Goal: Communication & Community: Ask a question

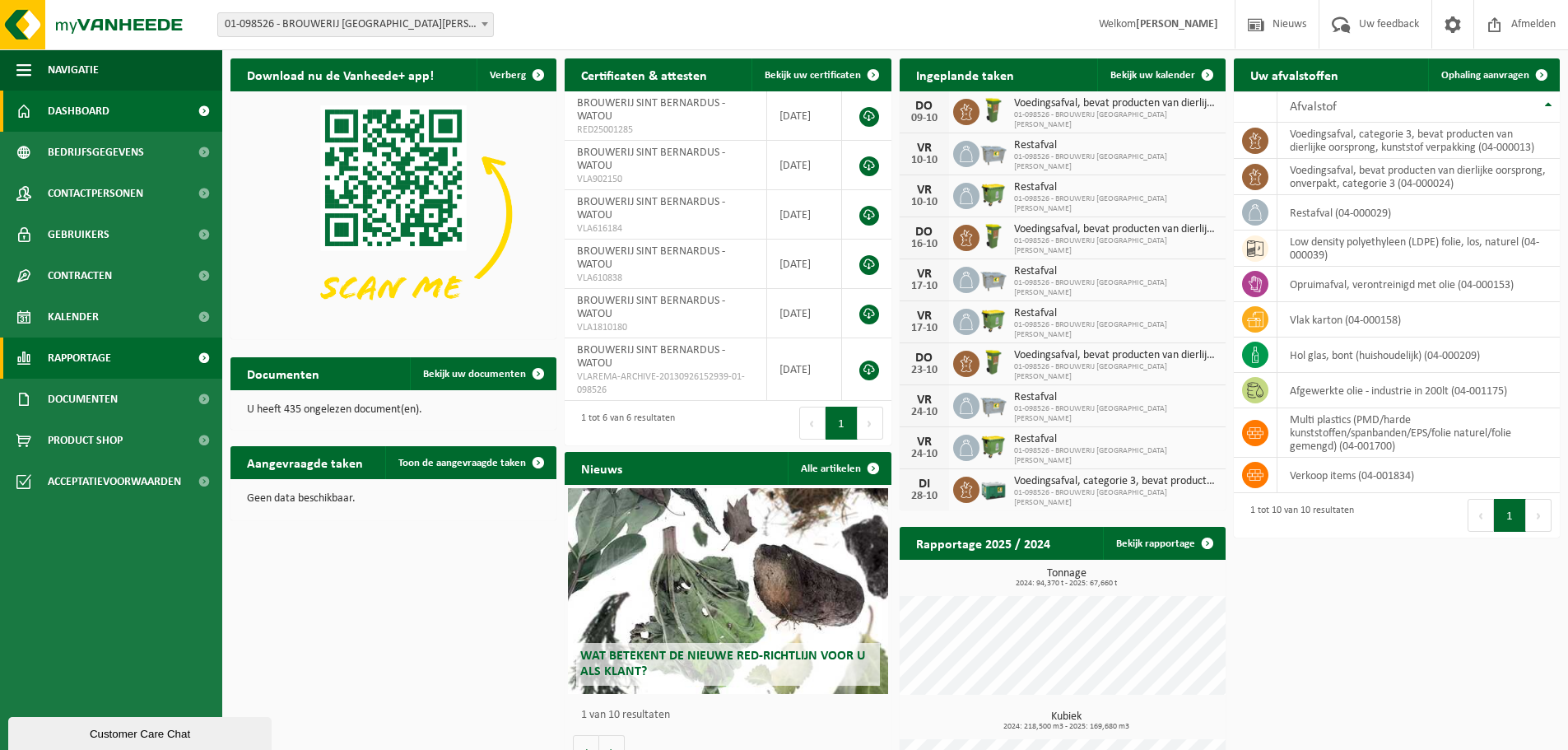
click at [116, 352] on link "Rapportage" at bounding box center [111, 358] width 222 height 41
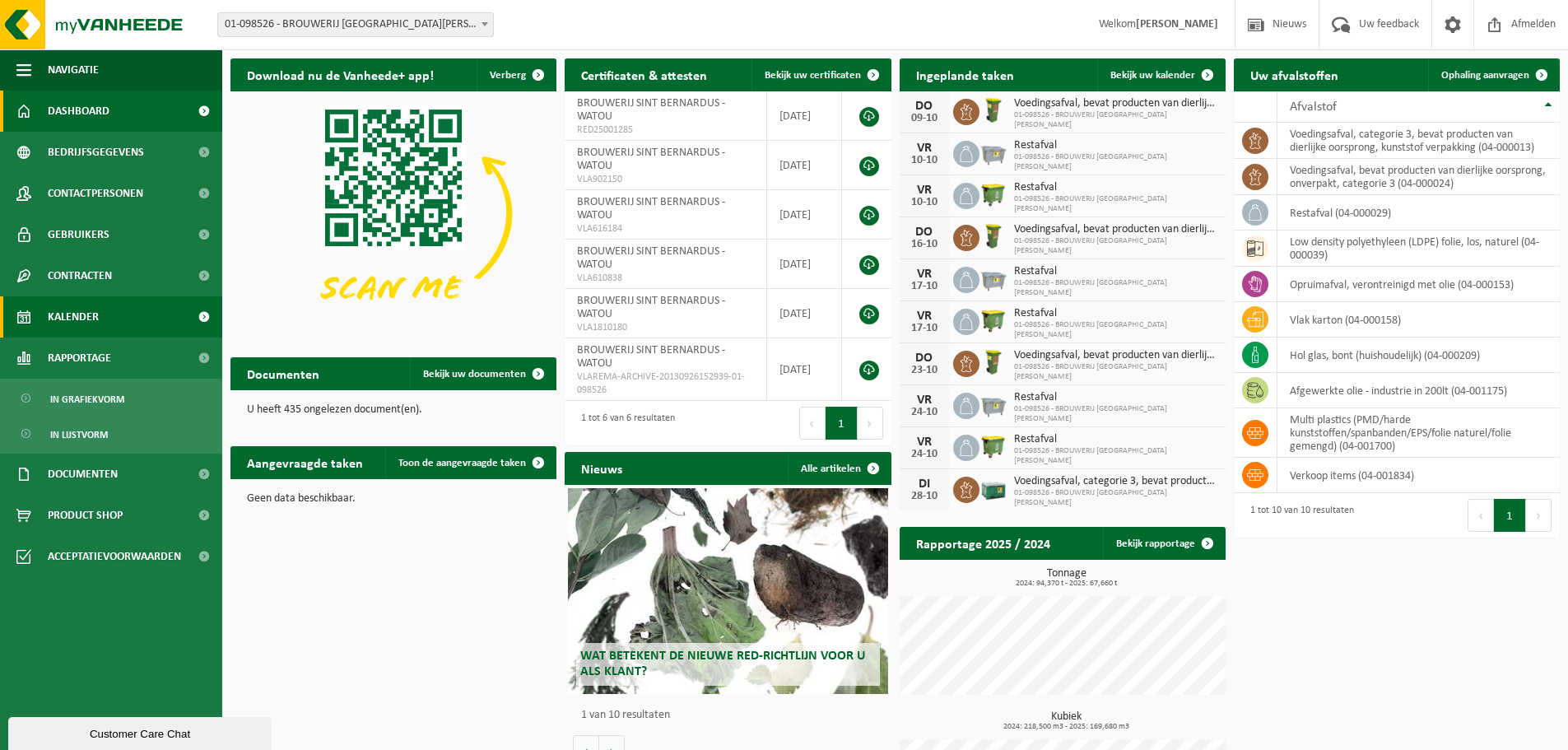
click at [113, 323] on link "Kalender" at bounding box center [111, 317] width 222 height 41
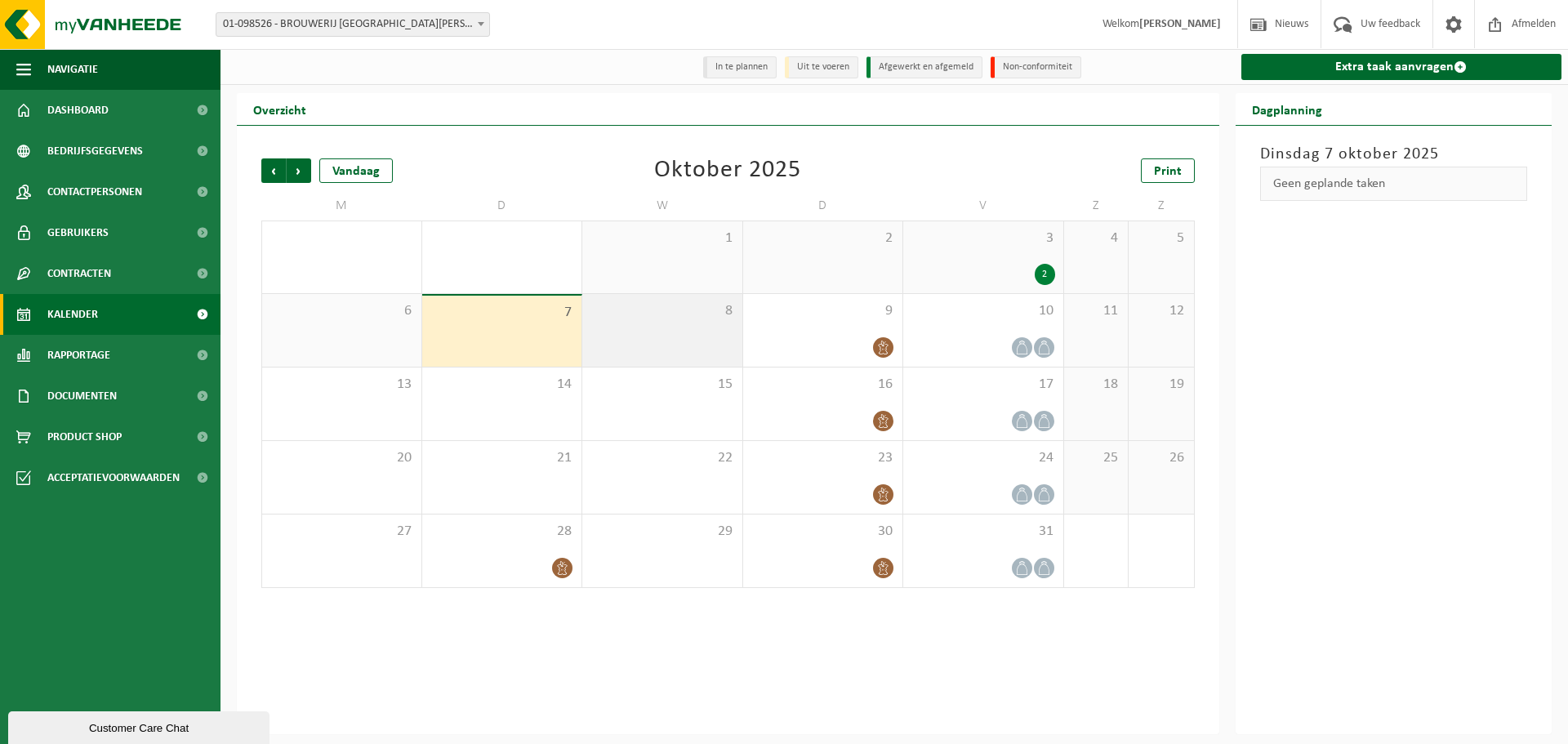
click at [648, 361] on div "8" at bounding box center [662, 330] width 160 height 73
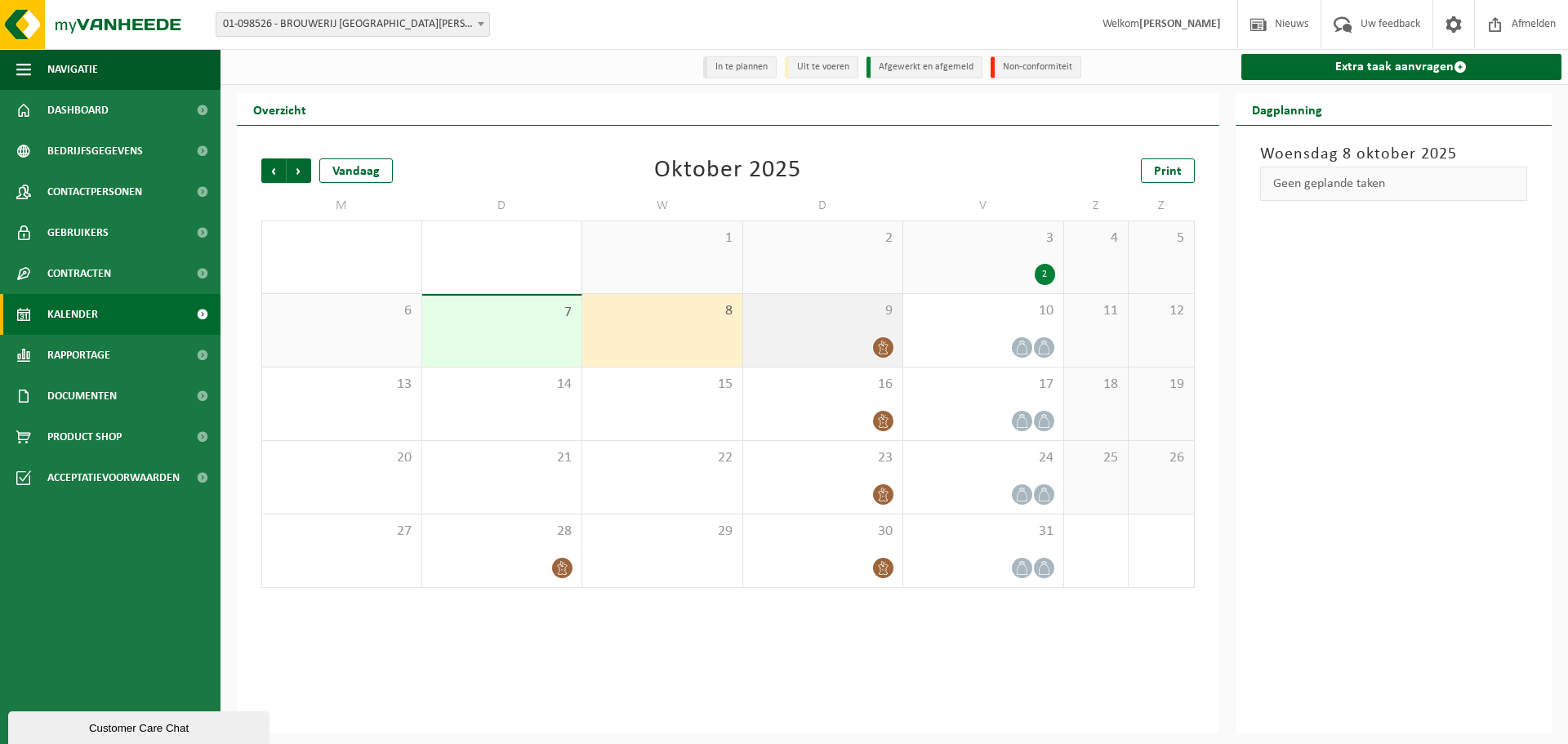
click at [757, 338] on div at bounding box center [823, 348] width 144 height 22
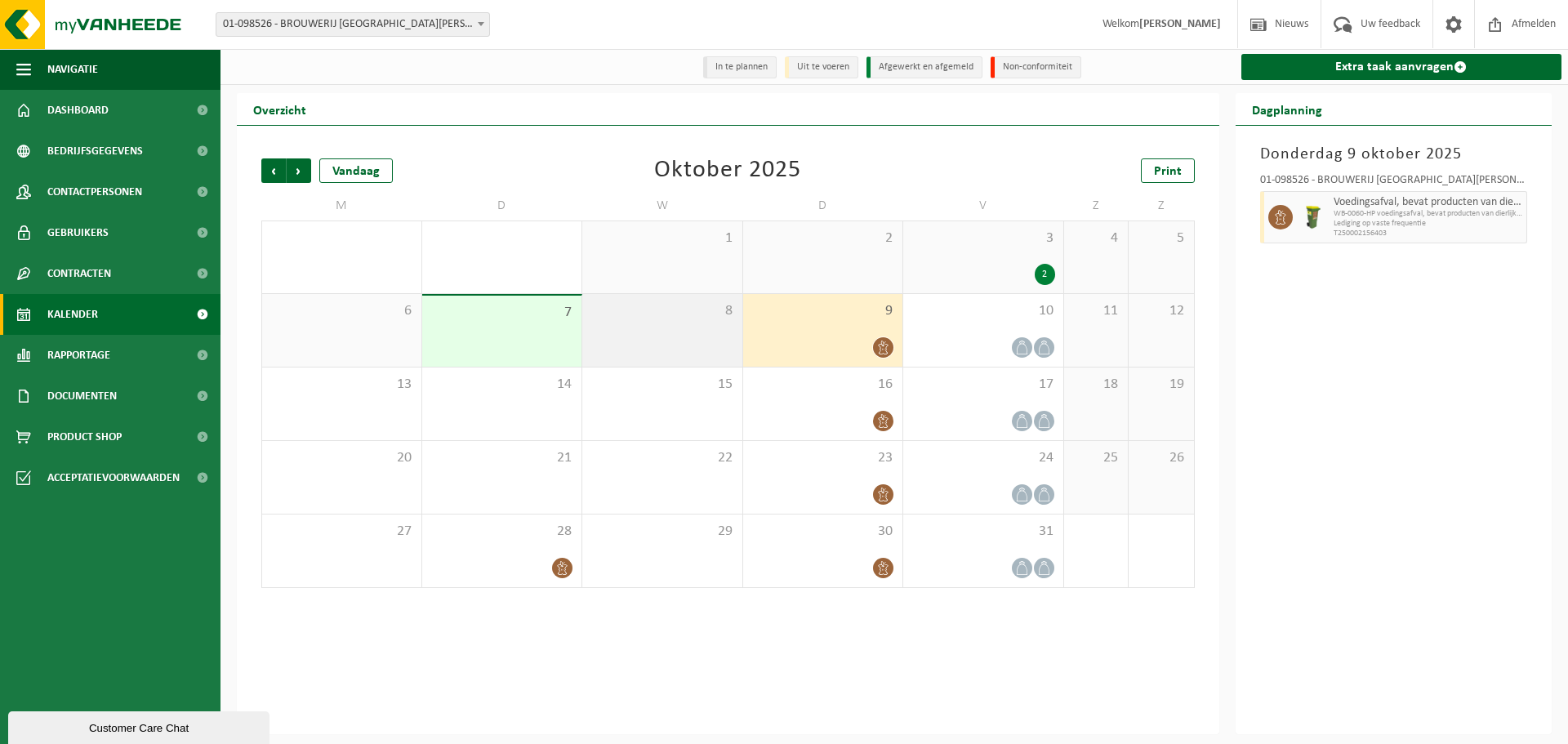
click at [666, 346] on div "8" at bounding box center [662, 330] width 160 height 73
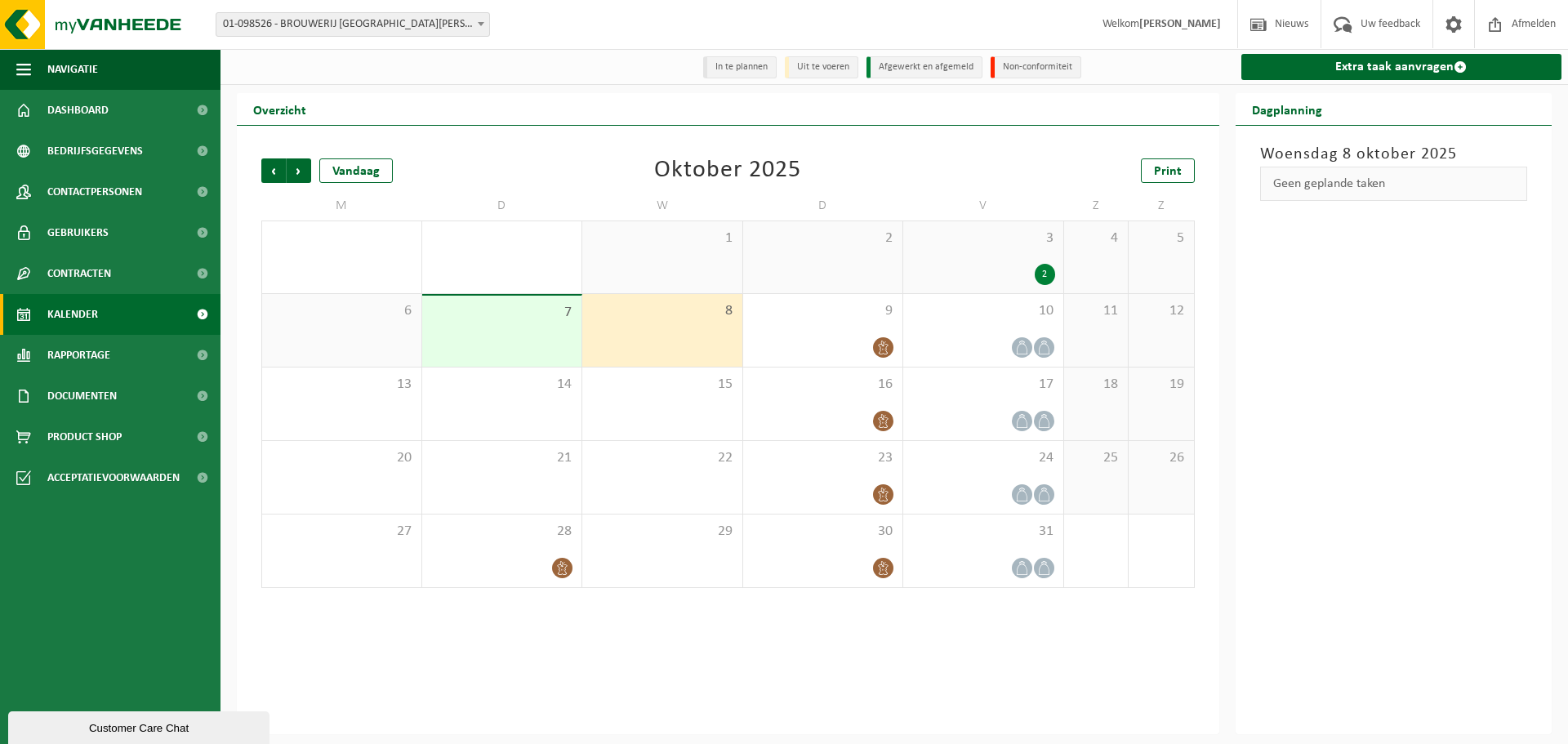
click at [102, 724] on div "Customer Care Chat" at bounding box center [139, 727] width 237 height 12
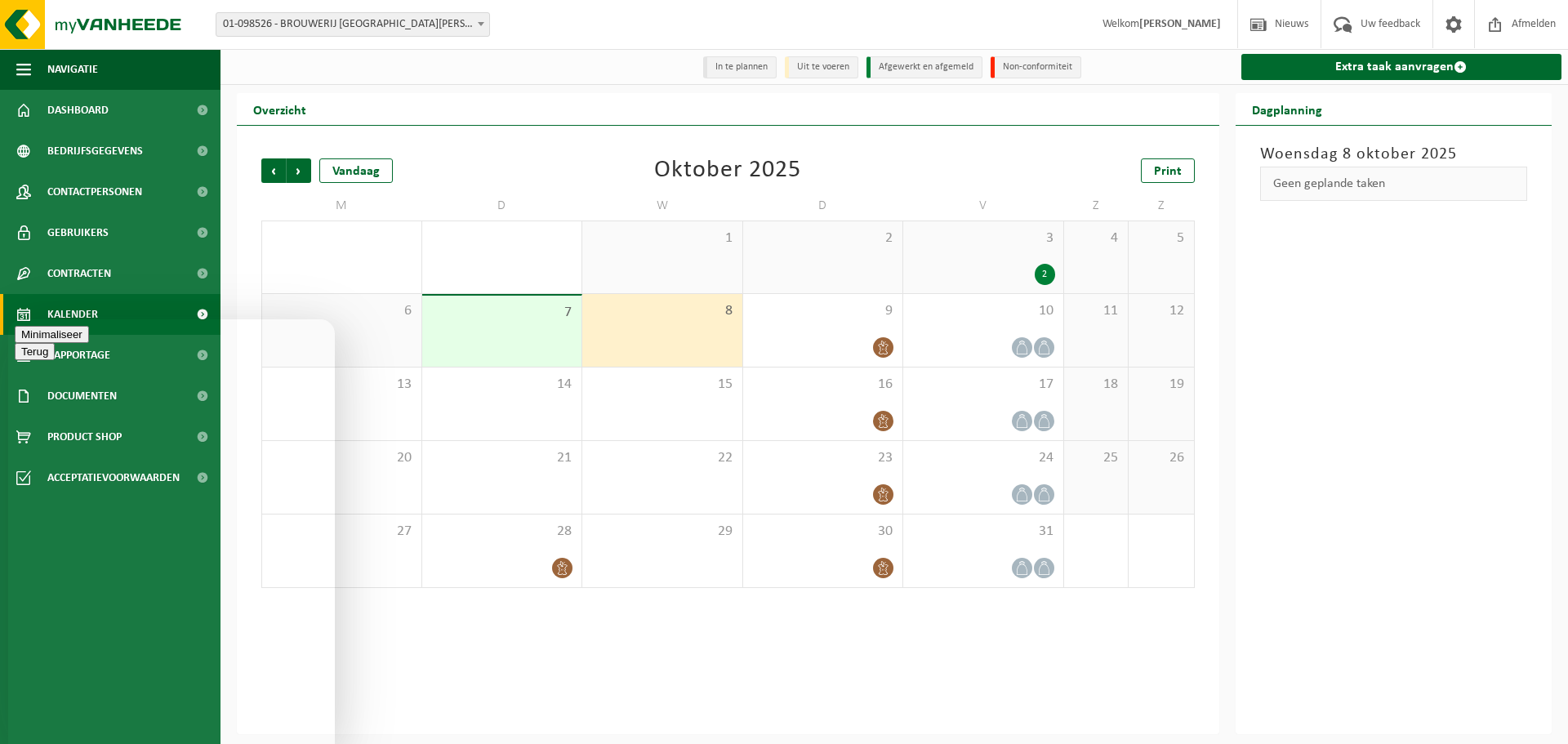
type textarea "Hallo, gisteren stond onze glasconainer nog op jullie planning maar werd niet o…"
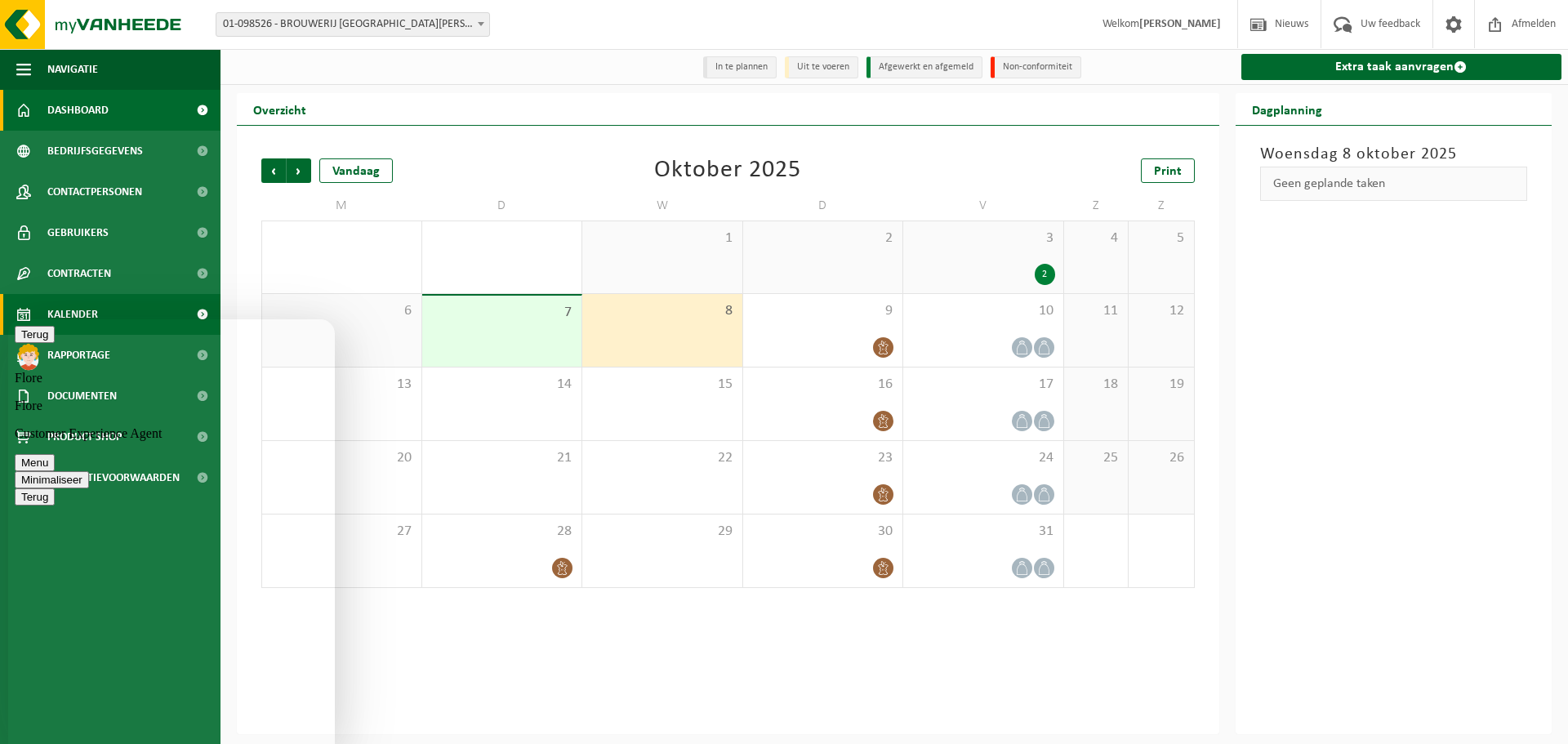
scroll to position [97, 0]
type textarea "Hey Flore, de container is helemaal vol, ik heb een andere nodig om productie t…"
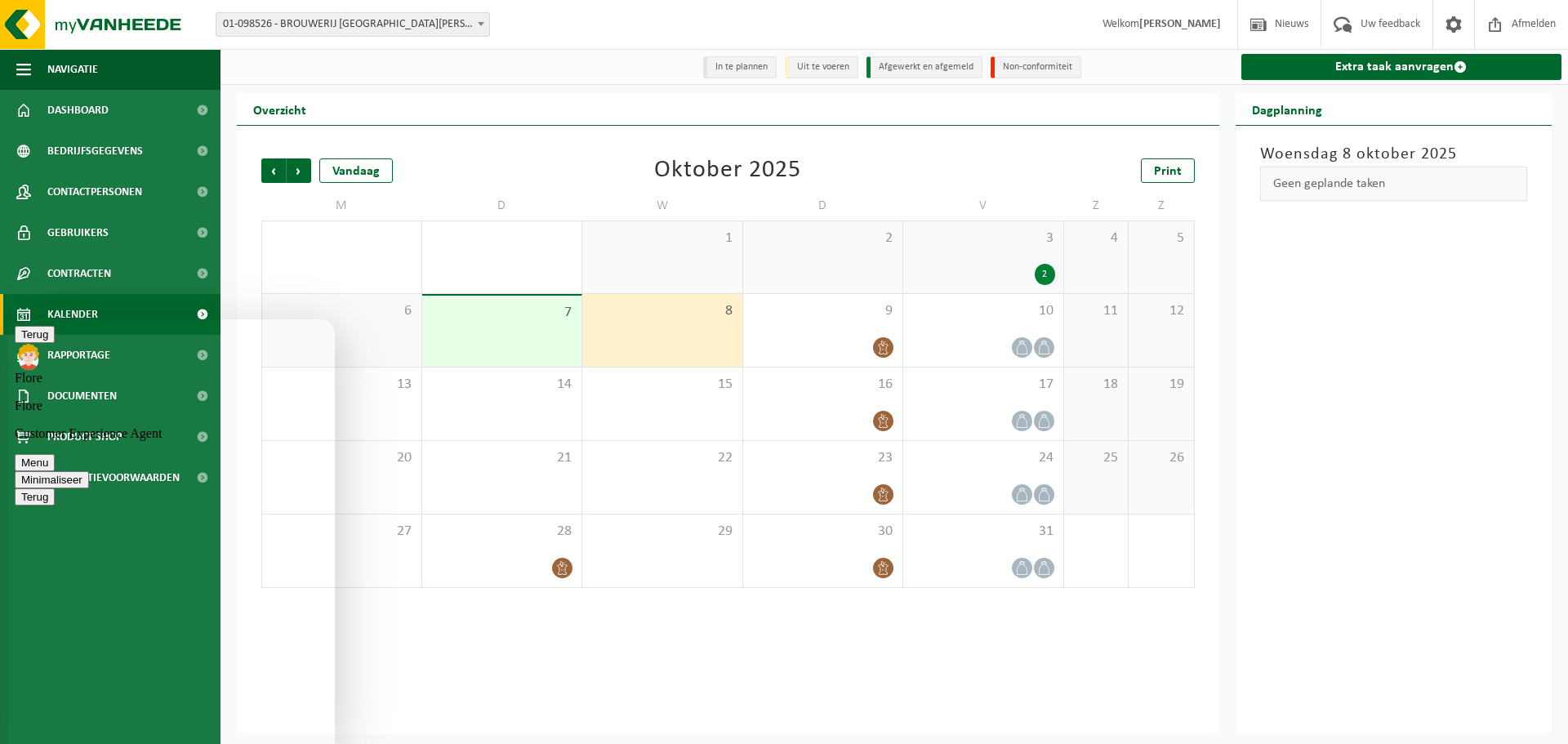
type textarea "Top merci!"
